Goal: Transaction & Acquisition: Purchase product/service

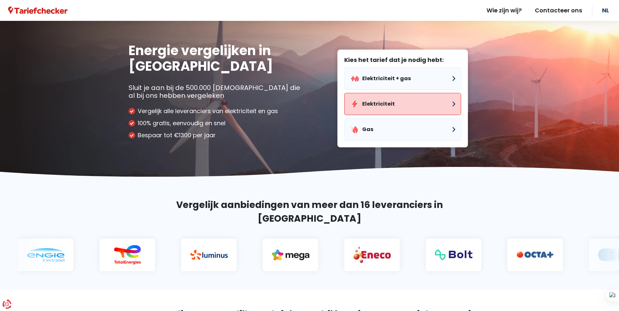
click at [381, 103] on button "Elektriciteit" at bounding box center [402, 104] width 117 height 22
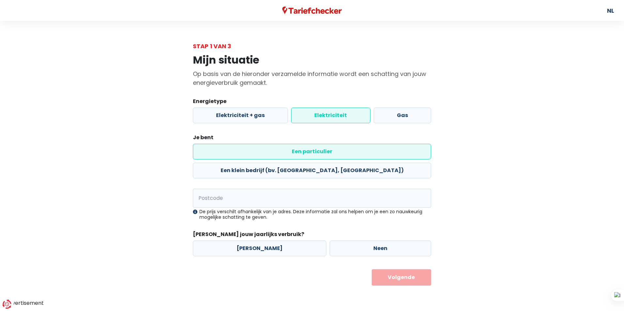
click at [312, 117] on label "Elektriciteit" at bounding box center [330, 116] width 79 height 16
click at [312, 117] on input "Elektriciteit" at bounding box center [330, 116] width 79 height 16
click at [250, 151] on label "Een particulier" at bounding box center [312, 152] width 238 height 16
click at [250, 151] on input "Een particulier" at bounding box center [312, 152] width 238 height 16
click at [200, 189] on input "Postcode" at bounding box center [312, 198] width 238 height 19
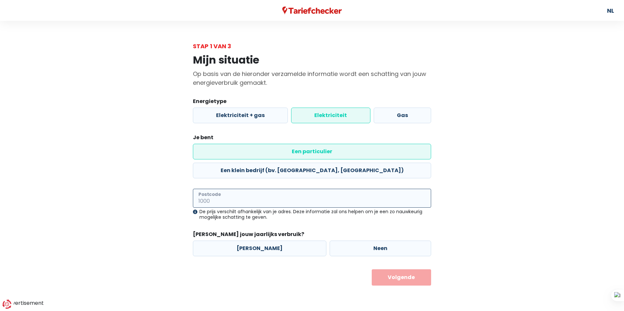
type input "9320"
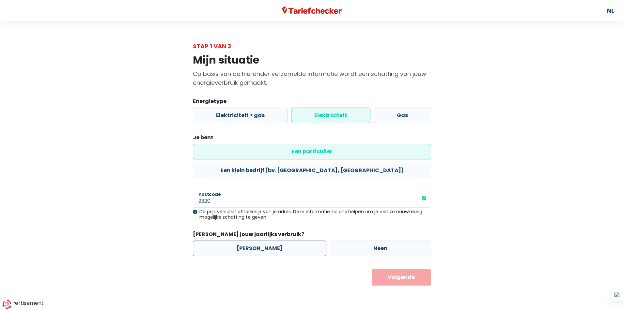
click at [251, 241] on label "[PERSON_NAME]" at bounding box center [260, 249] width 134 height 16
click at [251, 241] on input "[PERSON_NAME]" at bounding box center [260, 249] width 134 height 16
radio input "true"
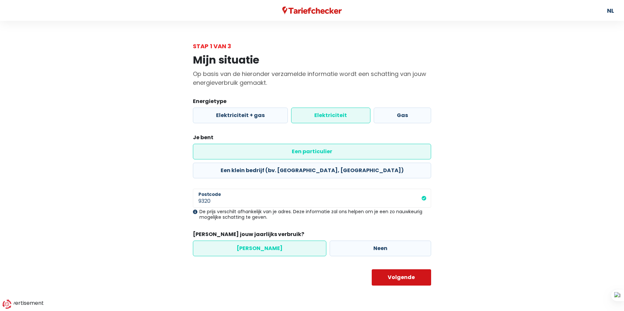
click at [400, 270] on button "Volgende" at bounding box center [402, 278] width 60 height 16
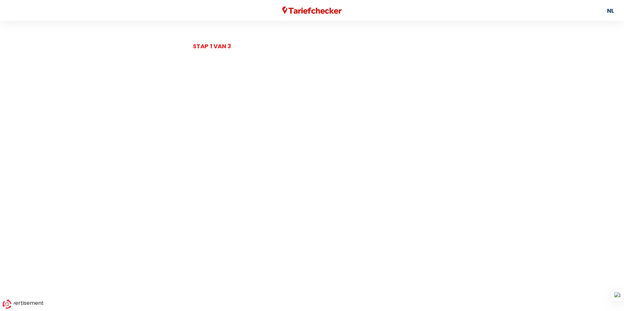
select select
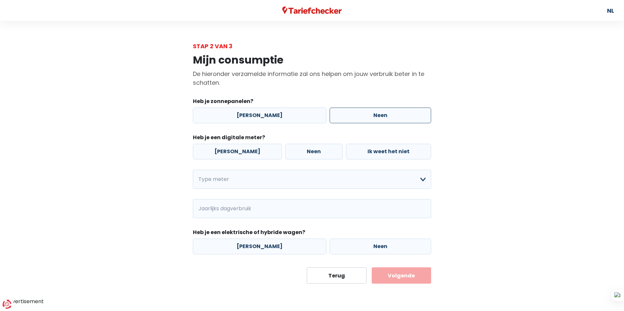
click at [372, 115] on label "Neen" at bounding box center [381, 116] width 102 height 16
click at [227, 148] on label "[PERSON_NAME]" at bounding box center [237, 152] width 89 height 16
click at [227, 148] on input "[PERSON_NAME]" at bounding box center [237, 152] width 89 height 16
radio input "true"
click at [208, 180] on select "Enkelvoudig Tweevoudig Enkelvoudig + uitsluitend nachttarief Tweevoudig + uitsl…" at bounding box center [312, 179] width 238 height 19
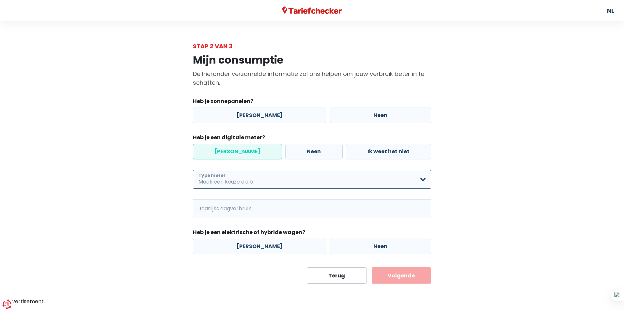
select select "day_night_bi_hourly"
click at [193, 170] on select "Enkelvoudig Tweevoudig Enkelvoudig + uitsluitend nachttarief Tweevoudig + uitsl…" at bounding box center [312, 179] width 238 height 19
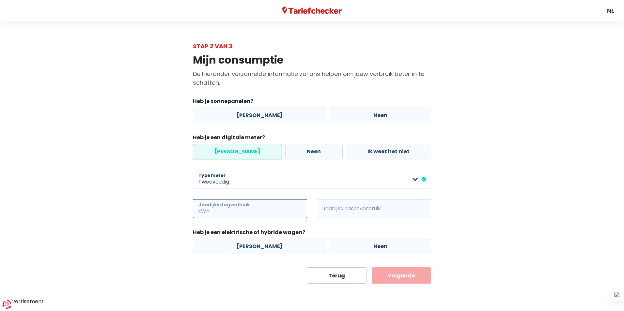
click at [243, 207] on input "Jaarlijks dagverbruik" at bounding box center [259, 208] width 96 height 19
type input "4000"
click at [331, 207] on span "kWh" at bounding box center [326, 208] width 18 height 19
click at [327, 214] on span "kWh" at bounding box center [326, 208] width 18 height 19
click at [325, 208] on span "kWh" at bounding box center [326, 208] width 18 height 19
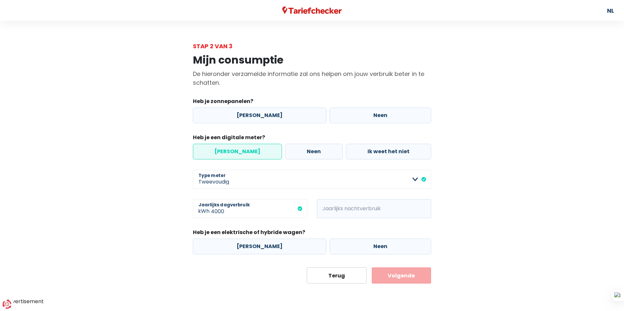
click at [325, 208] on span "kWh" at bounding box center [326, 208] width 18 height 19
click at [355, 212] on input "Jaarlijks nachtverbruik" at bounding box center [383, 208] width 96 height 19
type input "7000"
click at [379, 243] on label "Neen" at bounding box center [381, 247] width 102 height 16
click at [379, 243] on input "Neen" at bounding box center [381, 247] width 102 height 16
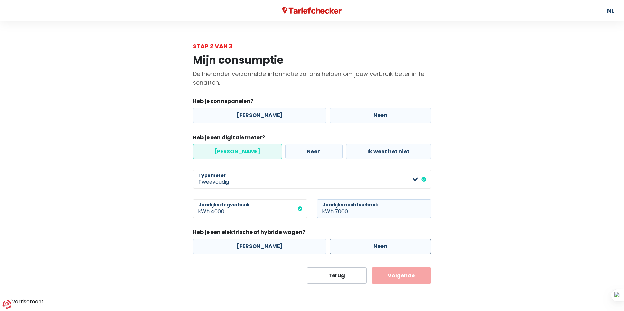
radio input "true"
click at [400, 275] on button "Volgende" at bounding box center [402, 276] width 60 height 16
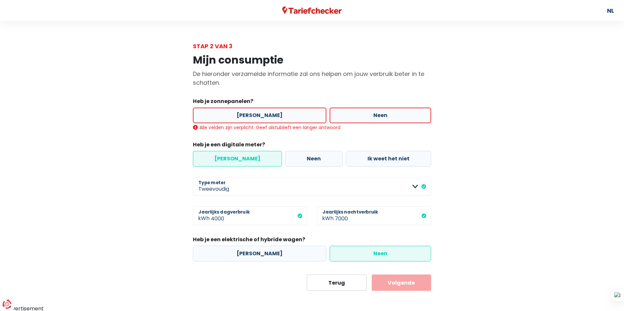
click at [371, 117] on label "Neen" at bounding box center [381, 116] width 102 height 16
click at [371, 117] on input "Neen" at bounding box center [381, 116] width 102 height 16
radio input "true"
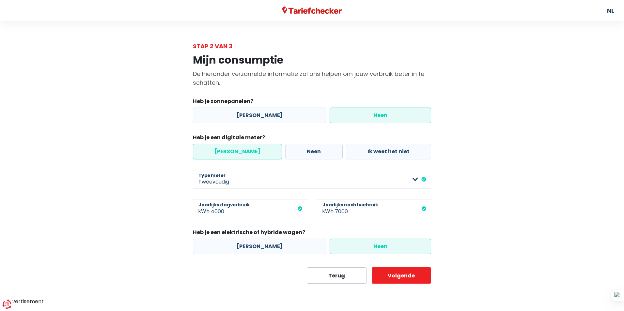
click at [232, 150] on label "[PERSON_NAME]" at bounding box center [237, 152] width 89 height 16
click at [232, 150] on input "[PERSON_NAME]" at bounding box center [237, 152] width 89 height 16
click at [383, 247] on label "Neen" at bounding box center [381, 247] width 102 height 16
click at [383, 247] on input "Neen" at bounding box center [381, 247] width 102 height 16
click at [412, 275] on button "Volgende" at bounding box center [402, 276] width 60 height 16
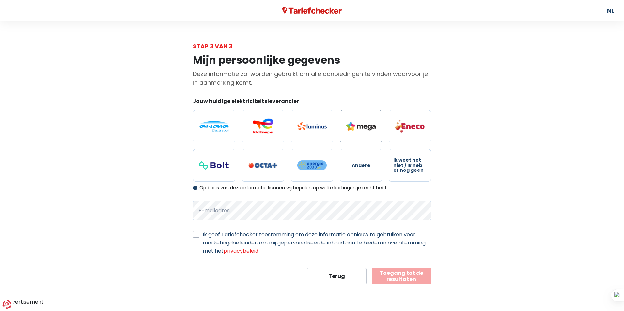
click at [371, 128] on img at bounding box center [360, 126] width 29 height 9
click at [371, 128] on input "radio" at bounding box center [361, 126] width 42 height 33
radio input "true"
click at [203, 237] on label "Ik geef Tariefchecker toestemming om deze informatie opnieuw te gebruiken voor …" at bounding box center [317, 243] width 229 height 24
click at [195, 237] on input "Ik geef Tariefchecker toestemming om deze informatie opnieuw te gebruiken voor …" at bounding box center [196, 234] width 7 height 7
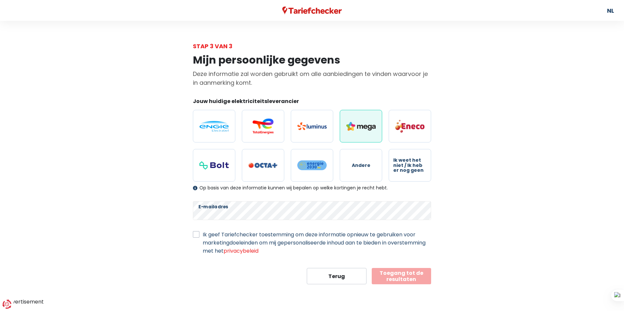
checkbox input "true"
click at [394, 278] on button "Toegang tot de resultaten" at bounding box center [402, 276] width 60 height 16
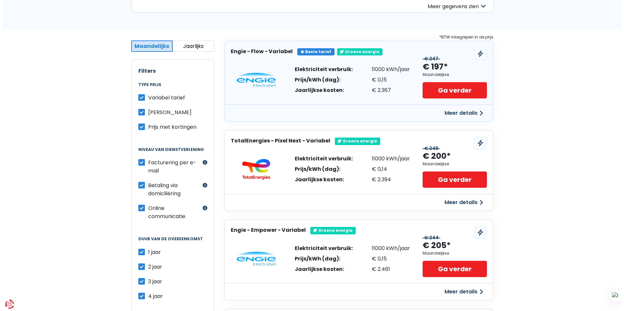
scroll to position [65, 0]
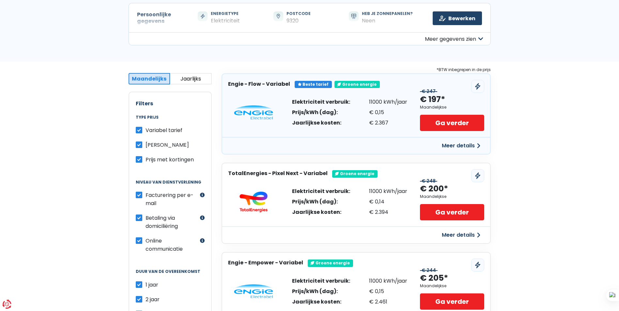
click at [461, 147] on button "Meer details" at bounding box center [461, 146] width 46 height 12
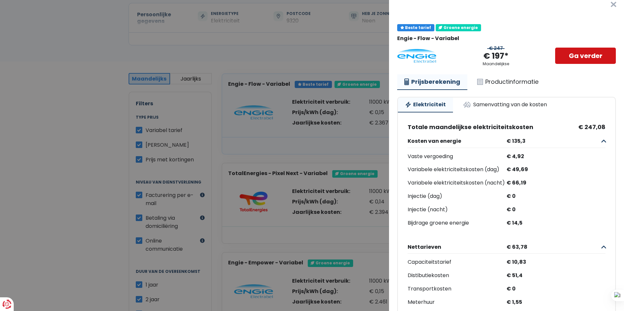
scroll to position [0, 0]
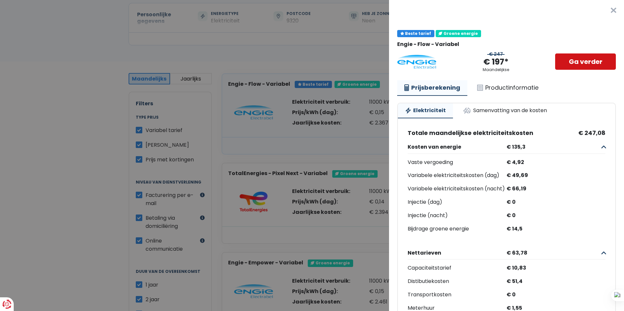
click at [574, 60] on link "Ga verder" at bounding box center [585, 62] width 61 height 16
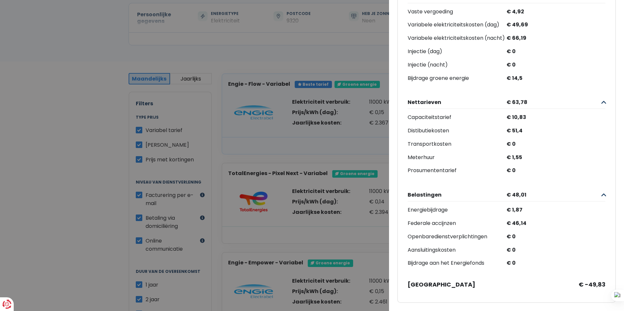
scroll to position [165, 0]
